Goal: Transaction & Acquisition: Book appointment/travel/reservation

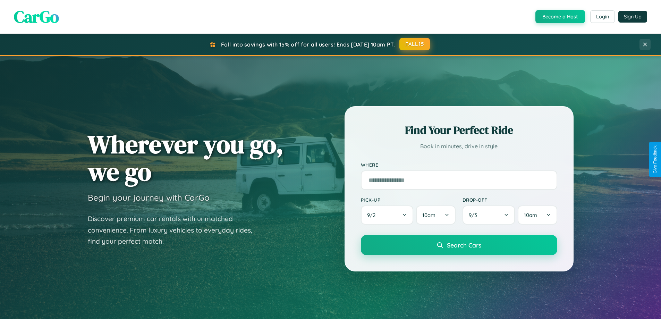
click at [415, 44] on button "FALL15" at bounding box center [414, 44] width 31 height 12
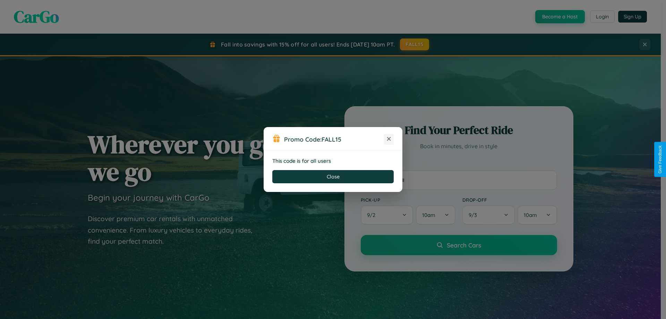
click at [389, 139] on icon at bounding box center [388, 138] width 7 height 7
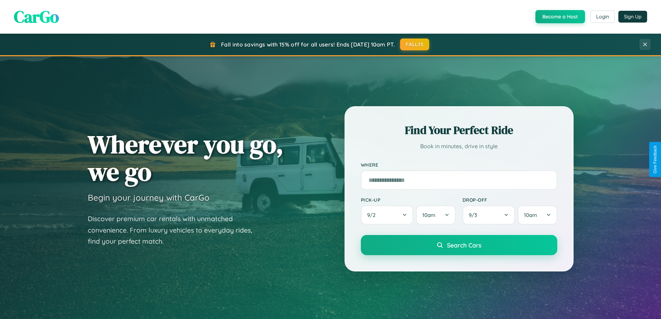
scroll to position [299, 0]
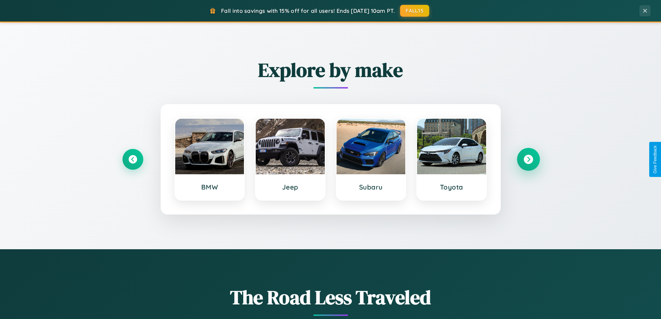
click at [528, 159] on icon at bounding box center [528, 159] width 9 height 9
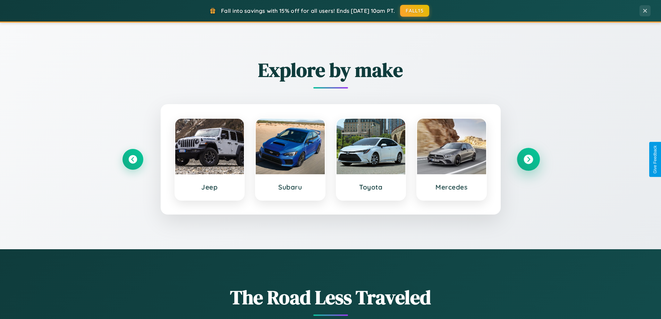
click at [528, 159] on icon at bounding box center [528, 159] width 9 height 9
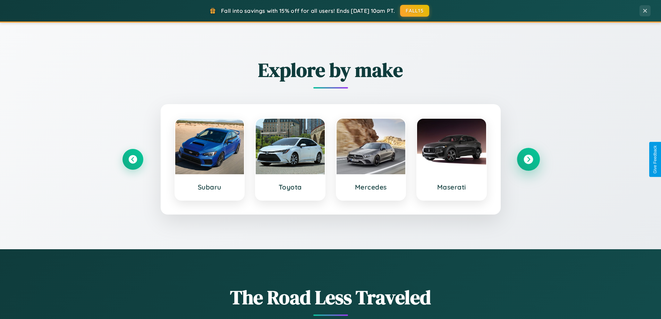
click at [528, 159] on icon at bounding box center [528, 159] width 9 height 9
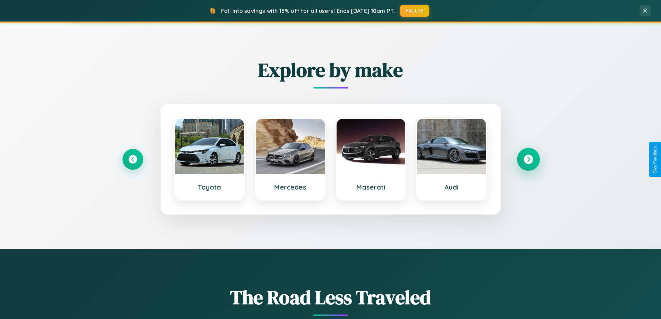
click at [528, 159] on icon at bounding box center [528, 159] width 9 height 9
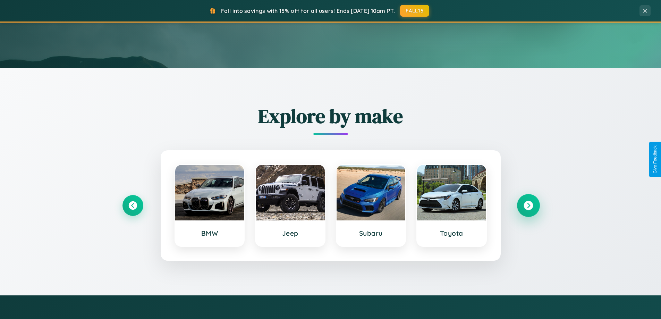
scroll to position [0, 0]
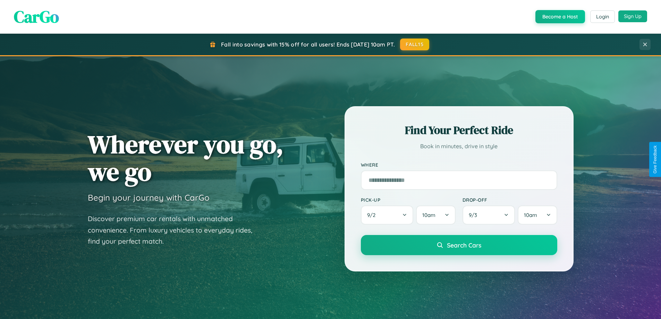
click at [632, 16] on button "Sign Up" at bounding box center [632, 16] width 29 height 12
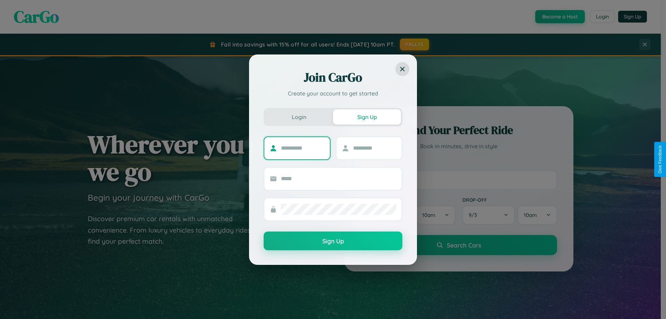
click at [303, 148] on input "text" at bounding box center [302, 148] width 43 height 11
type input "*********"
click at [374, 148] on input "text" at bounding box center [374, 148] width 43 height 11
type input "*****"
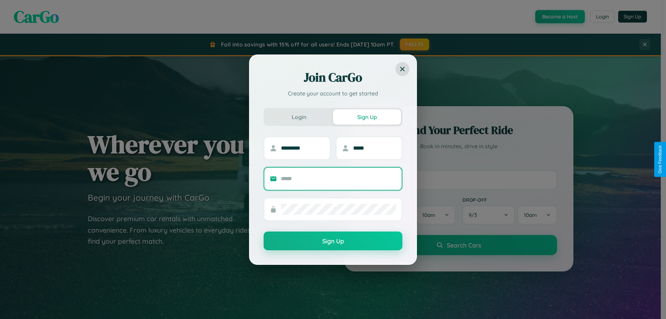
click at [339, 178] on input "text" at bounding box center [338, 178] width 115 height 11
type input "**********"
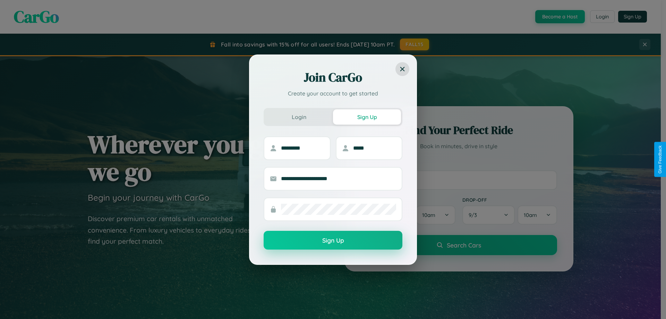
click at [333, 240] on button "Sign Up" at bounding box center [333, 240] width 139 height 19
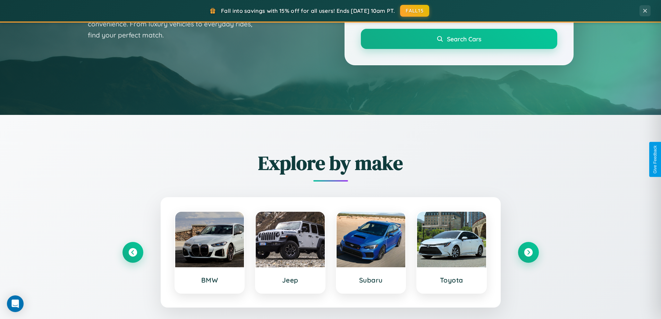
scroll to position [299, 0]
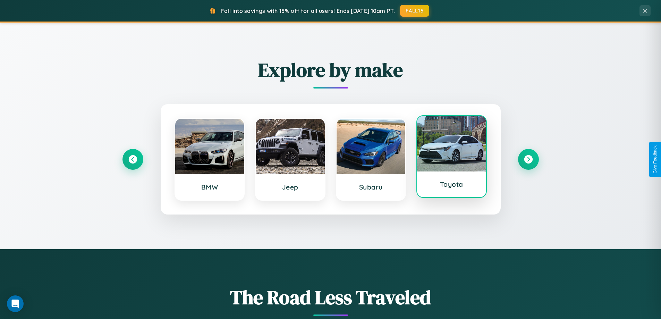
click at [451, 158] on div at bounding box center [451, 144] width 69 height 56
